Goal: Consume media (video, audio)

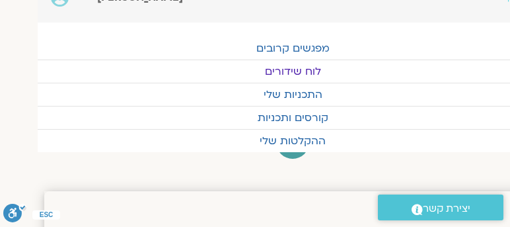
scroll to position [75, -37]
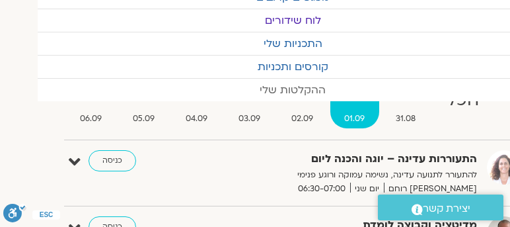
click at [283, 86] on link "ההקלטות שלי" at bounding box center [293, 90] width 510 height 22
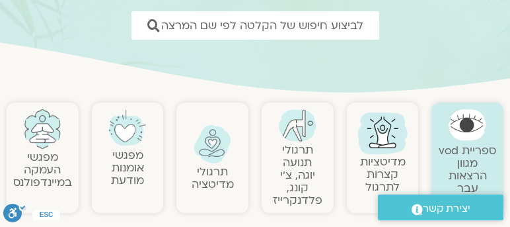
scroll to position [188, 0]
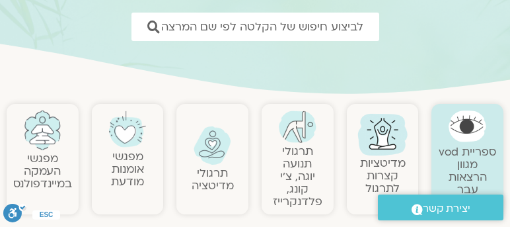
click at [58, 161] on link "מפגשי העמקה במיינדפולנס" at bounding box center [42, 171] width 59 height 40
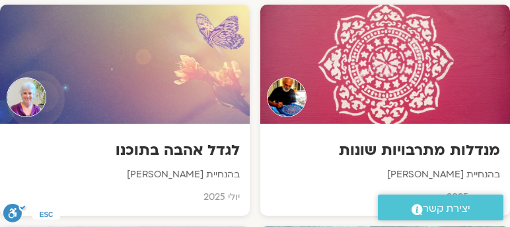
scroll to position [755, 0]
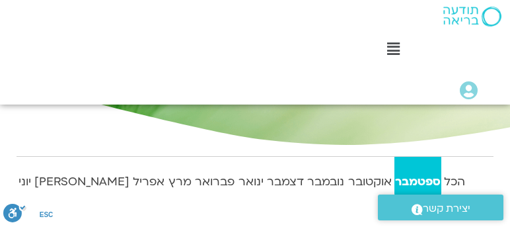
scroll to position [226, 0]
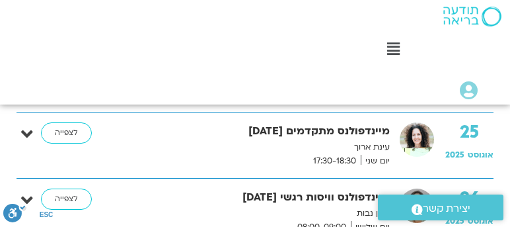
scroll to position [1587, 0]
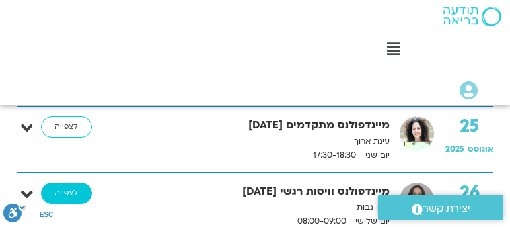
click at [61, 183] on link "לצפייה" at bounding box center [66, 193] width 51 height 21
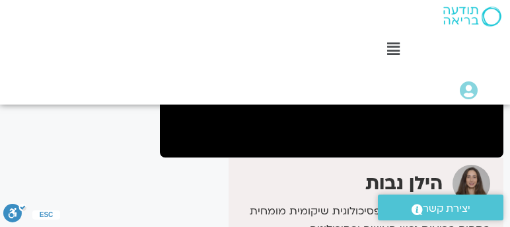
scroll to position [188, 0]
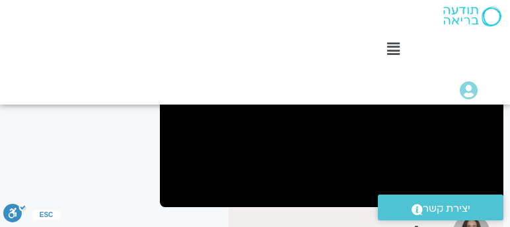
click at [401, 188] on div ".st0{fill:#FFFFFF;} יצירת קשר" at bounding box center [441, 207] width 139 height 39
